Goal: Information Seeking & Learning: Find specific fact

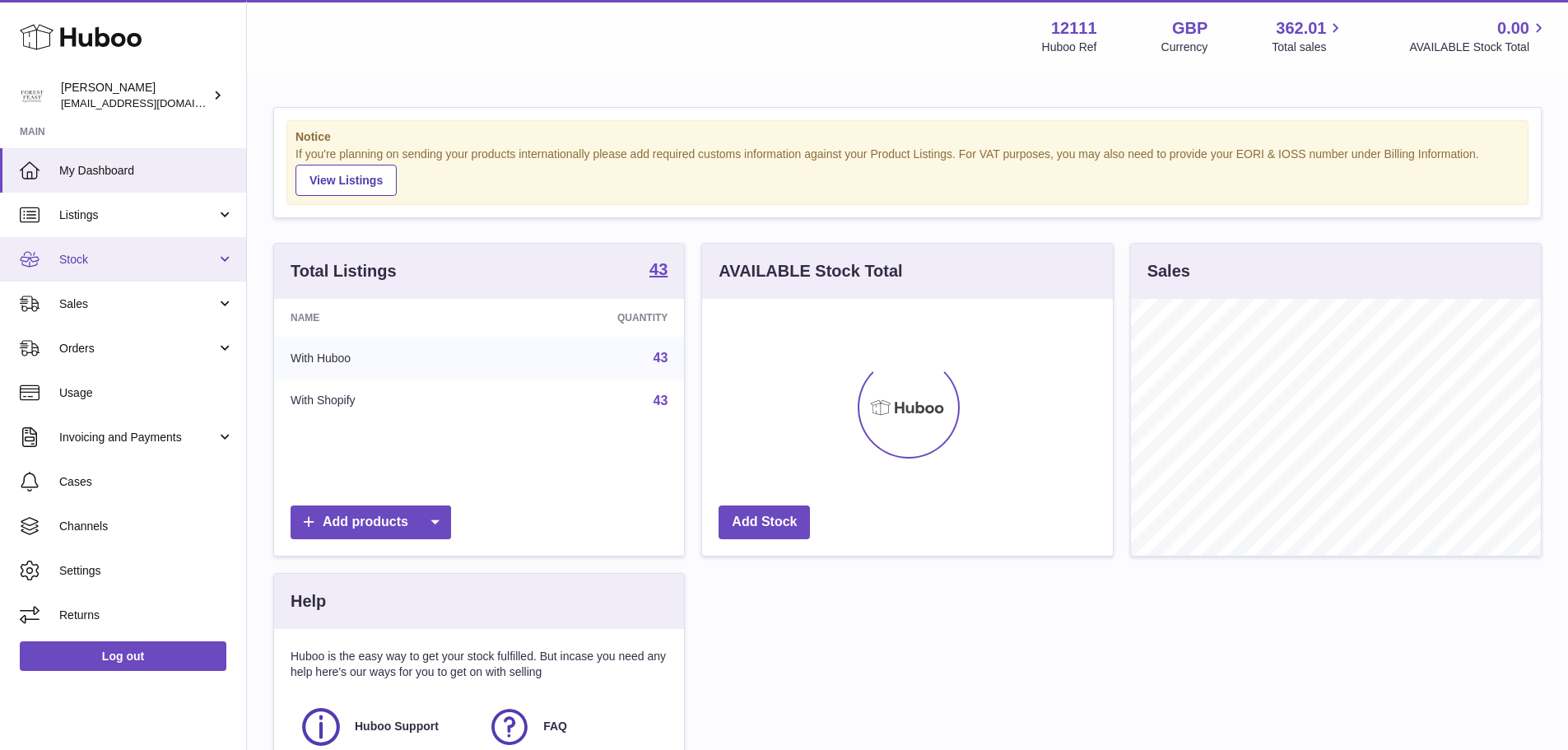
scroll to position [257, 411]
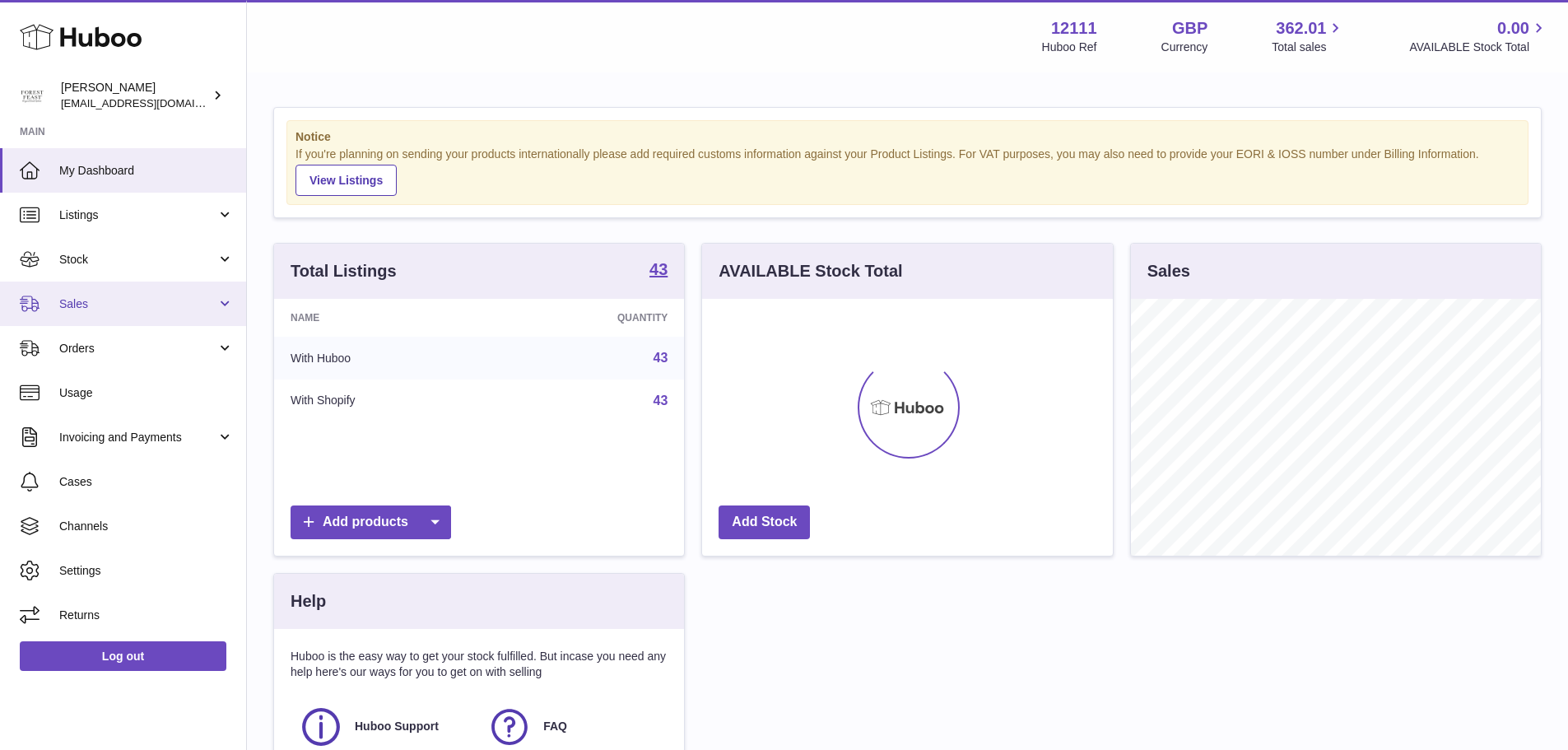
click at [81, 289] on link "Sales" at bounding box center [123, 304] width 247 height 45
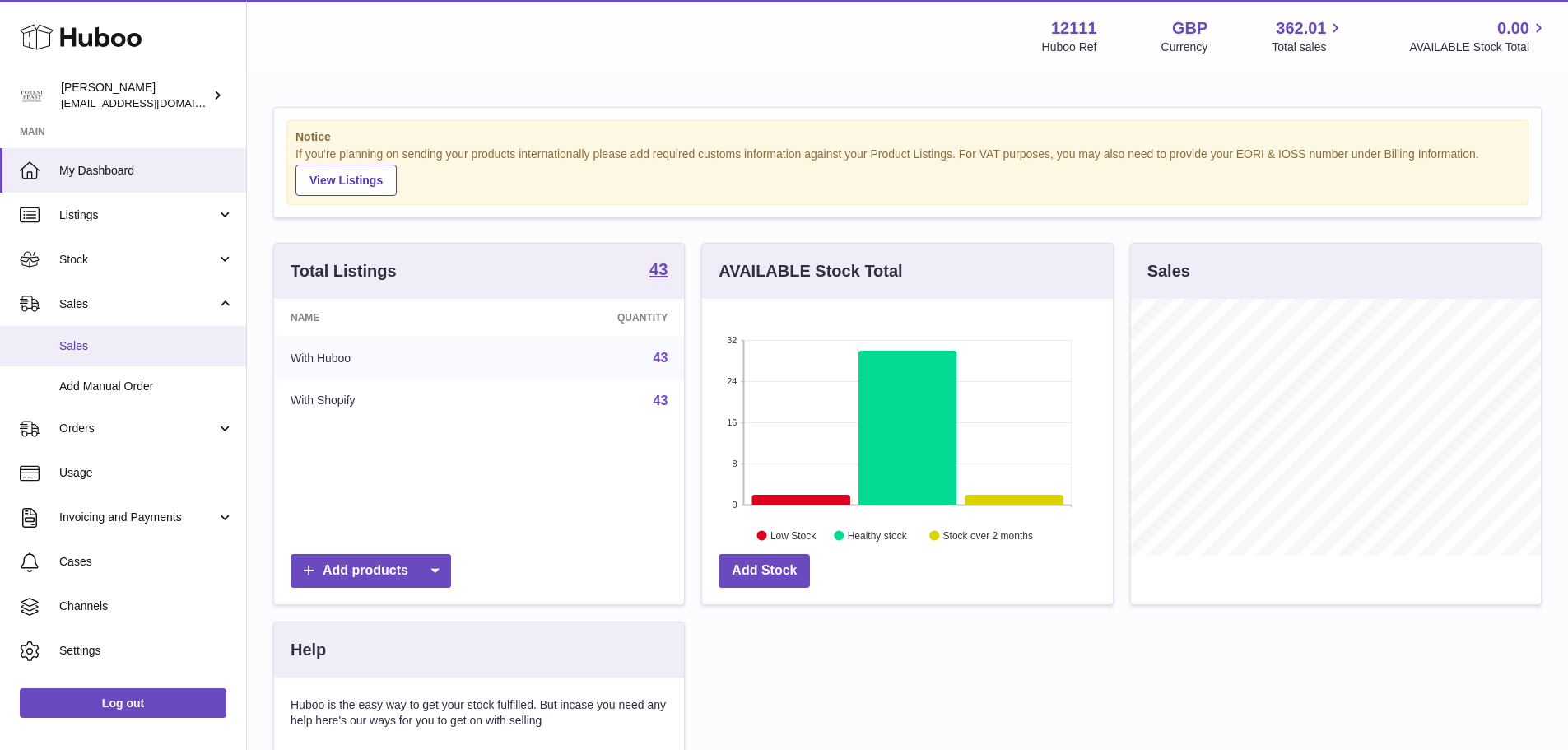
click at [101, 335] on link "Sales" at bounding box center [123, 346] width 247 height 40
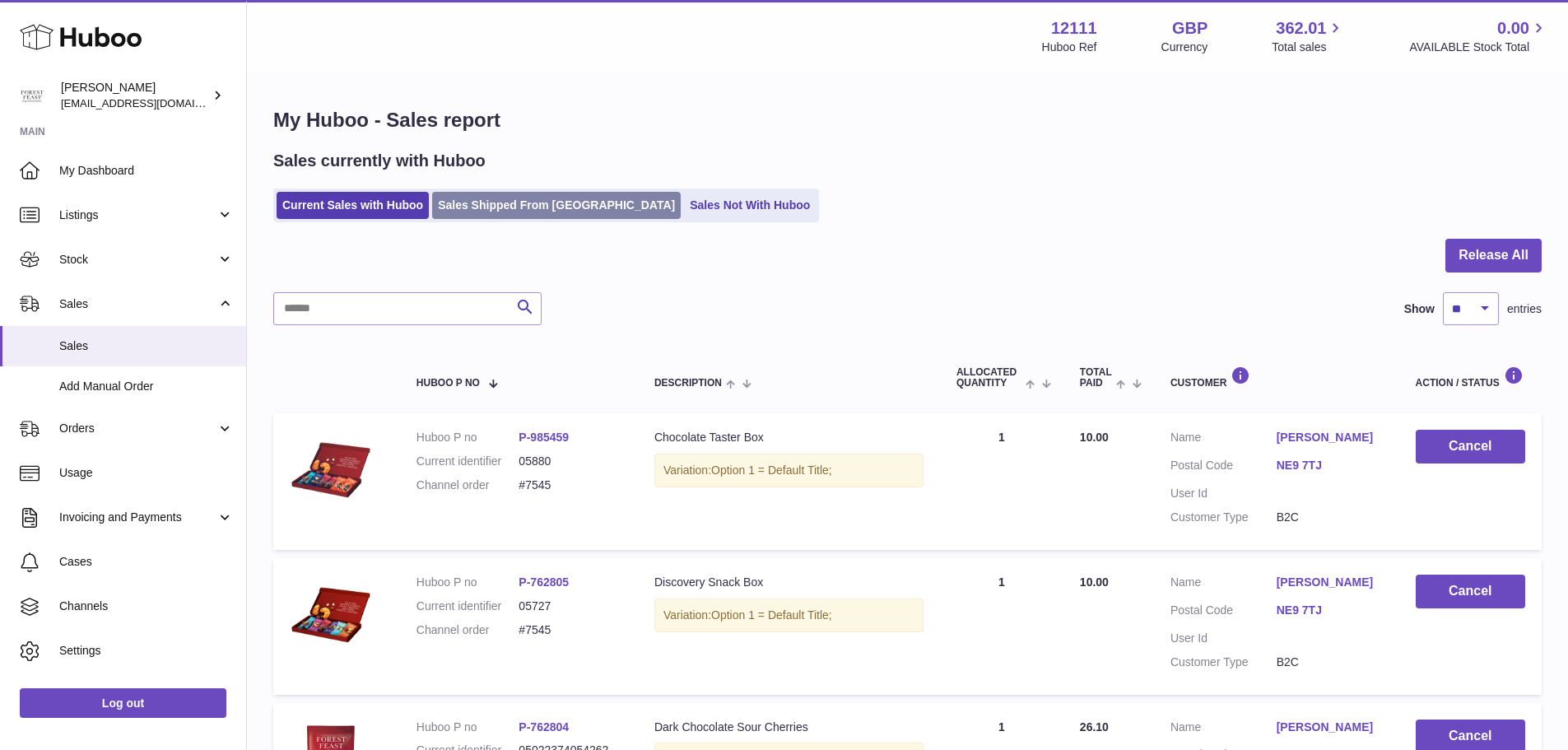
click at [505, 211] on link "Sales Shipped From [GEOGRAPHIC_DATA]" at bounding box center [556, 205] width 248 height 27
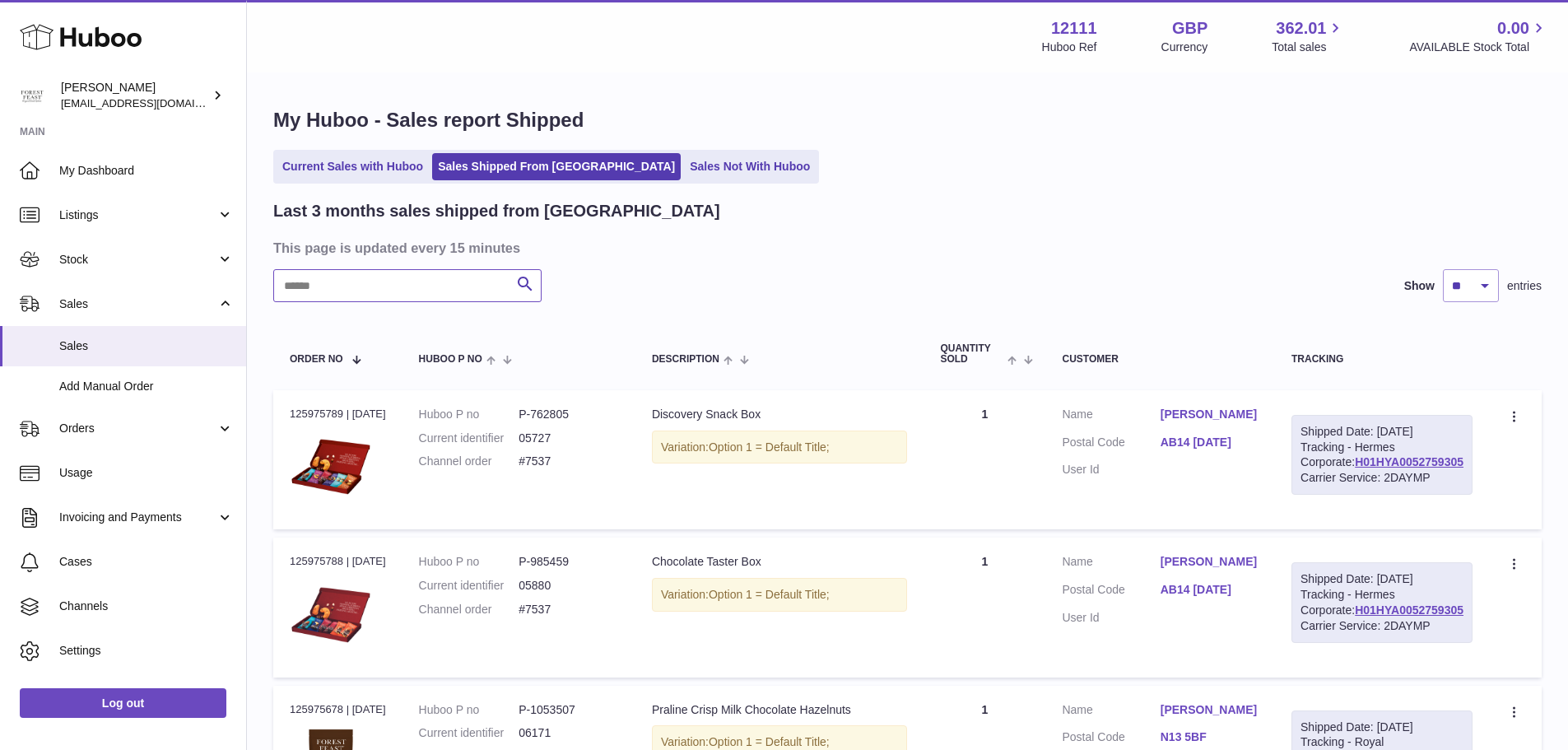
click at [451, 278] on input "text" at bounding box center [407, 286] width 268 height 33
paste input "*****"
type input "*****"
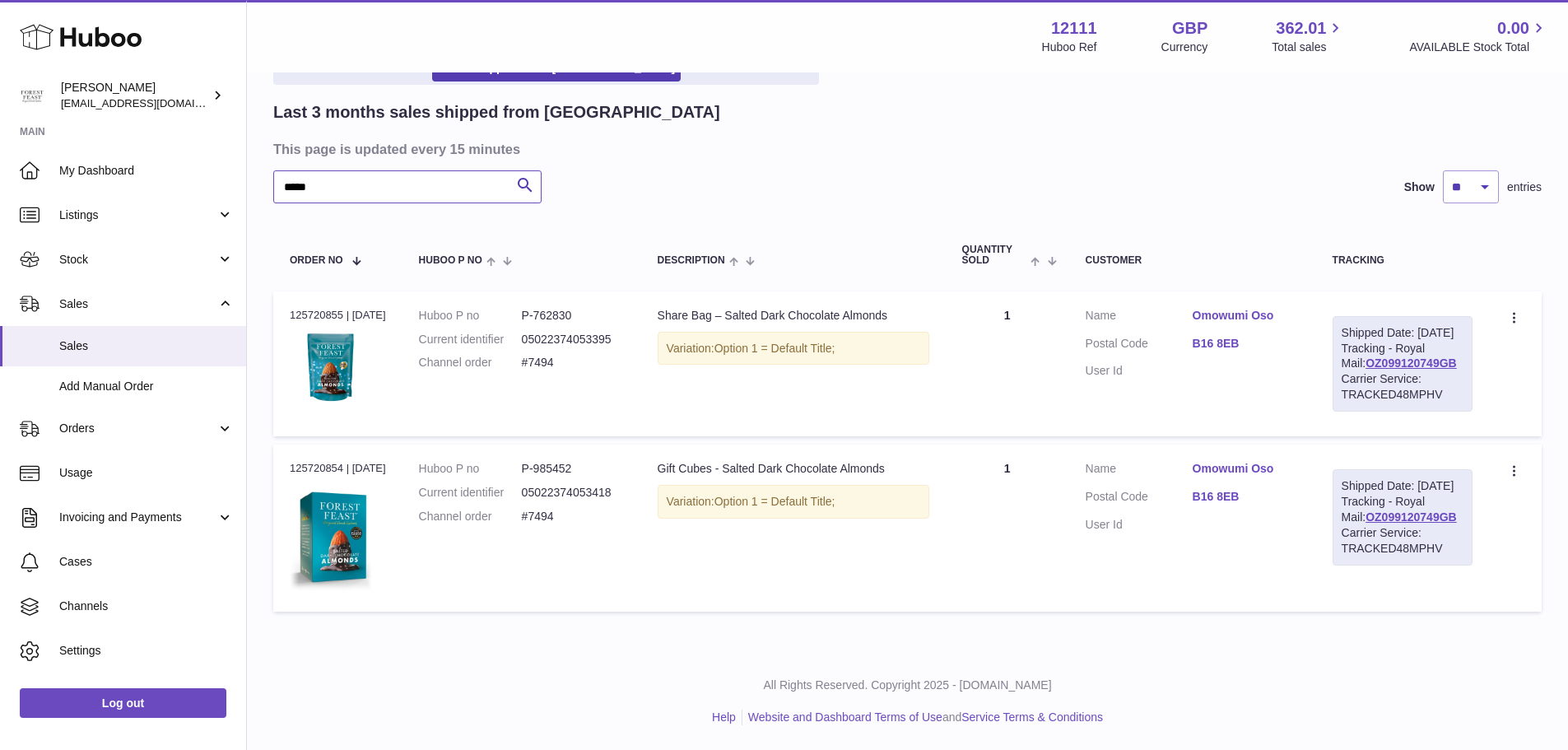
scroll to position [139, 0]
click at [566, 308] on dd "P-762830" at bounding box center [573, 316] width 103 height 16
copy dd "762830"
click at [556, 461] on dd "P-985452" at bounding box center [573, 468] width 103 height 16
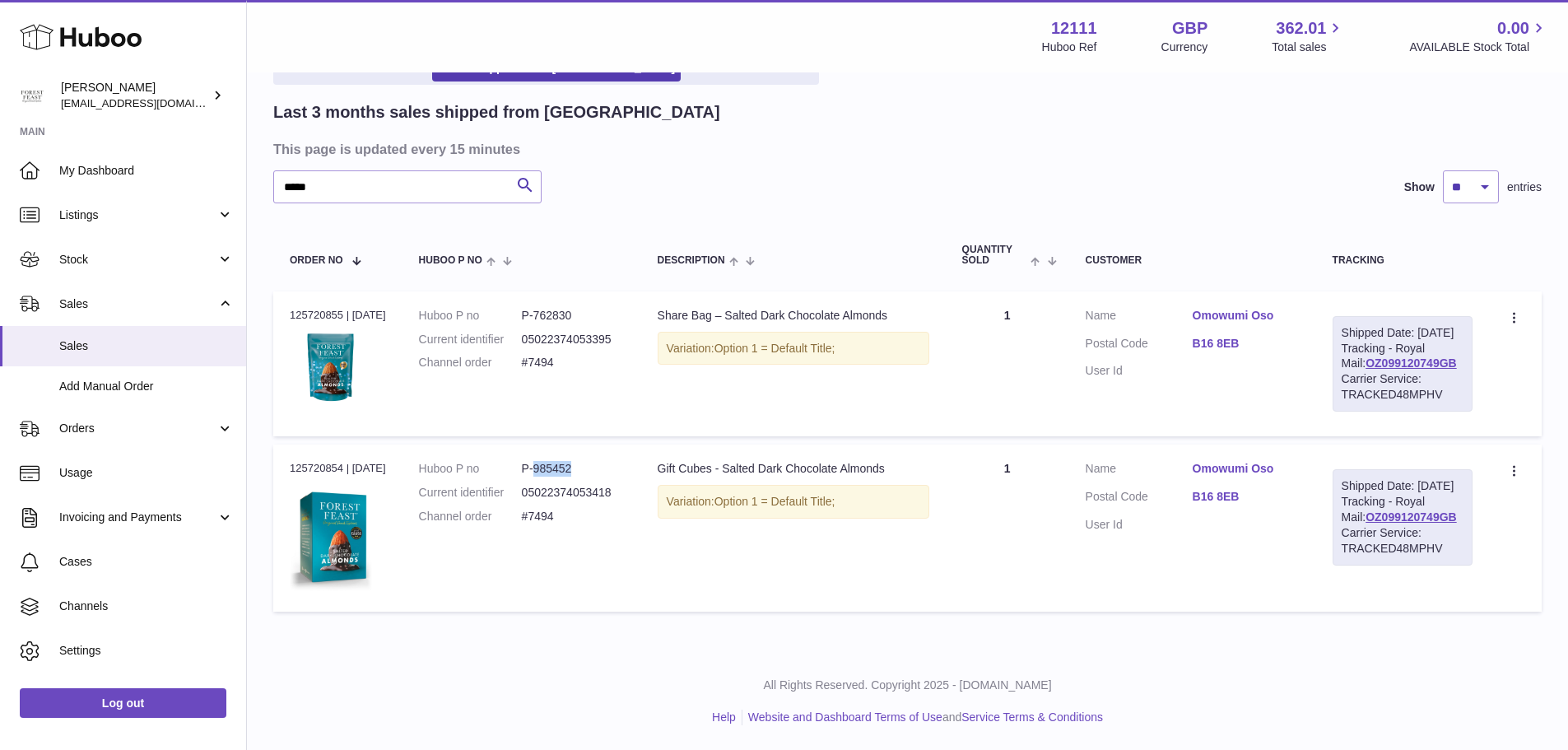
click at [556, 461] on dd "P-985452" at bounding box center [573, 468] width 103 height 16
copy dd "985452"
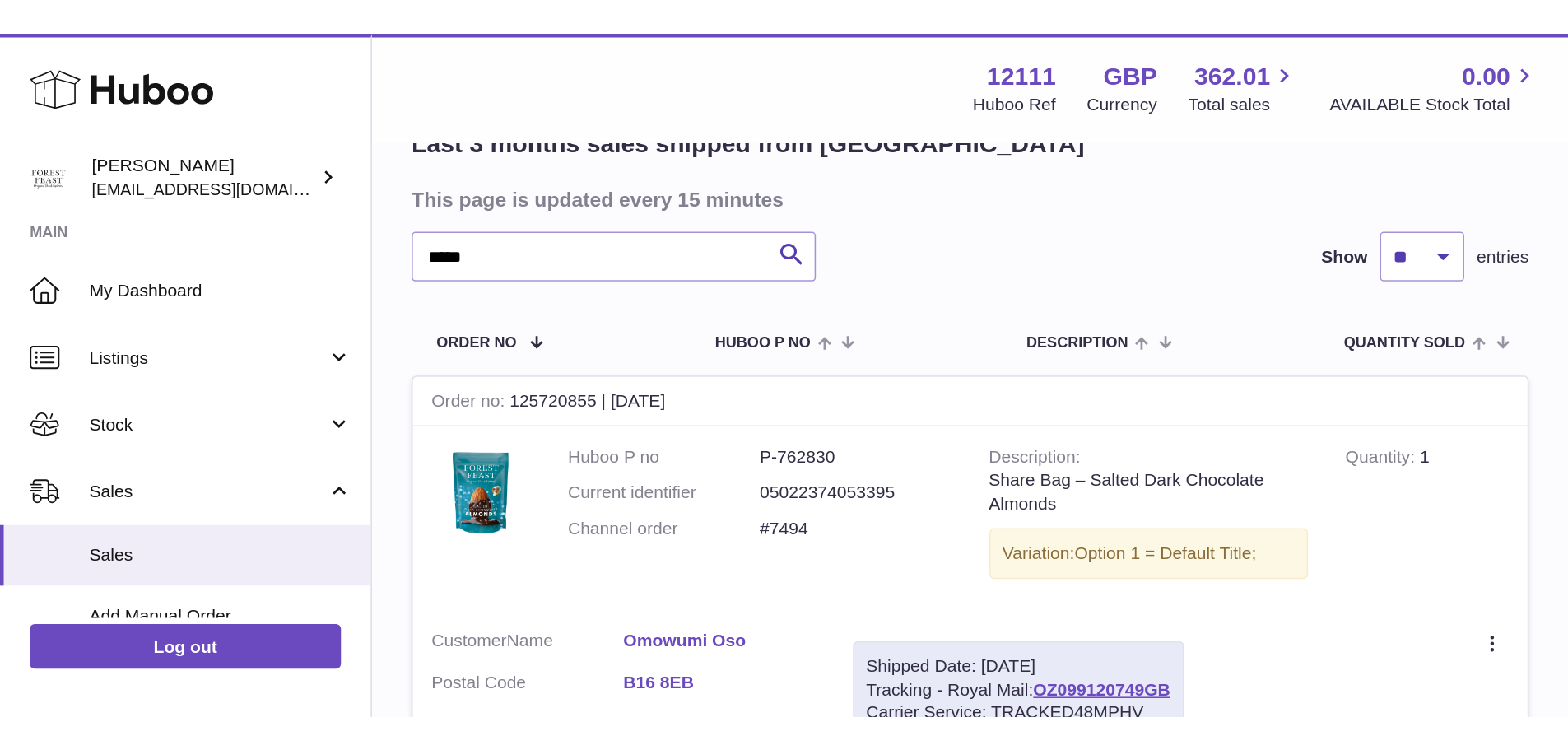
scroll to position [138, 0]
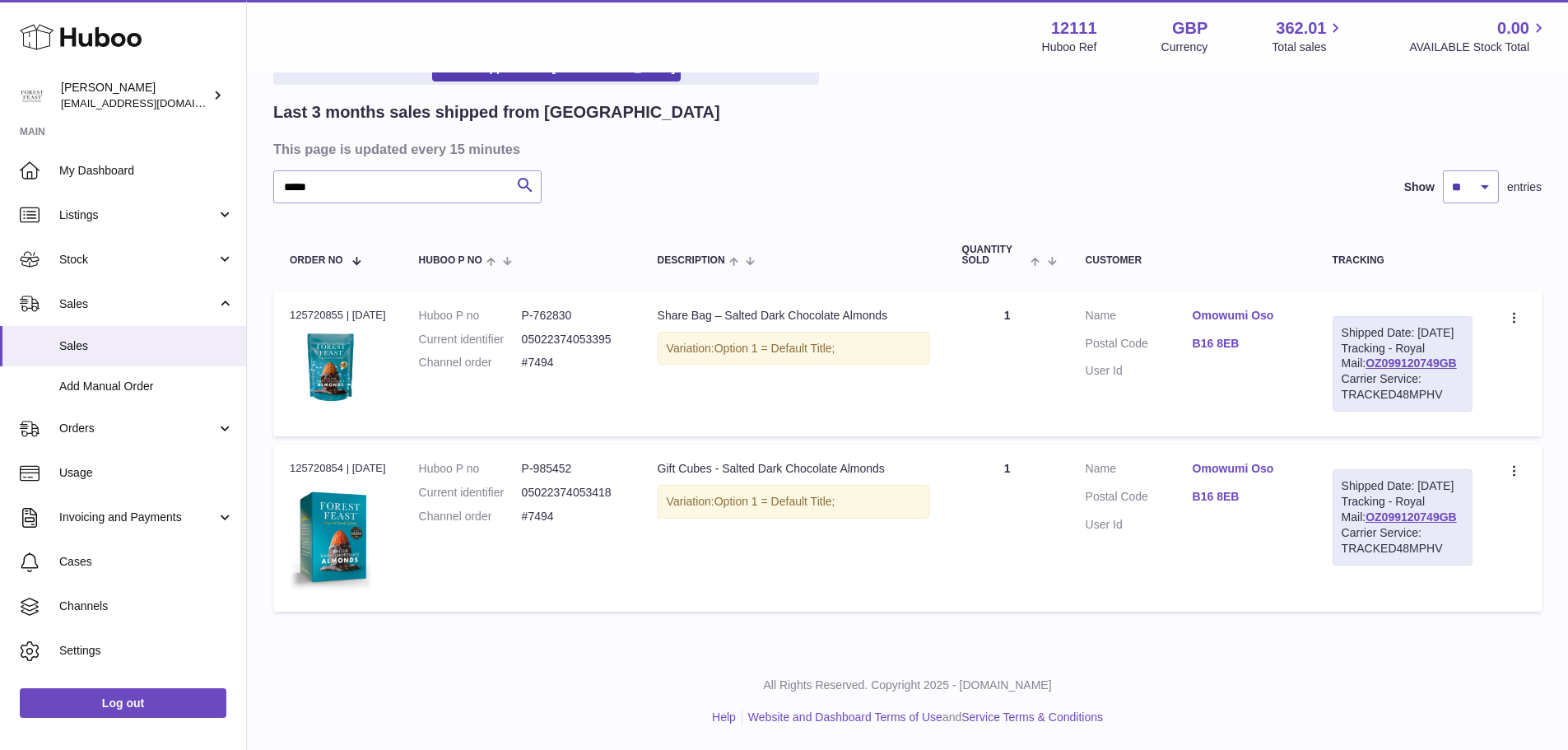
click at [677, 388] on td "Description Share Bag – Salted Dark Chocolate Almonds Variation: Option 1 = Def…" at bounding box center [793, 363] width 304 height 145
click at [560, 451] on td "Huboo P no P-985452 Current identifier 05022374053418 Channel order #7494" at bounding box center [522, 528] width 239 height 167
copy dl "P-985452"
